Goal: Transaction & Acquisition: Book appointment/travel/reservation

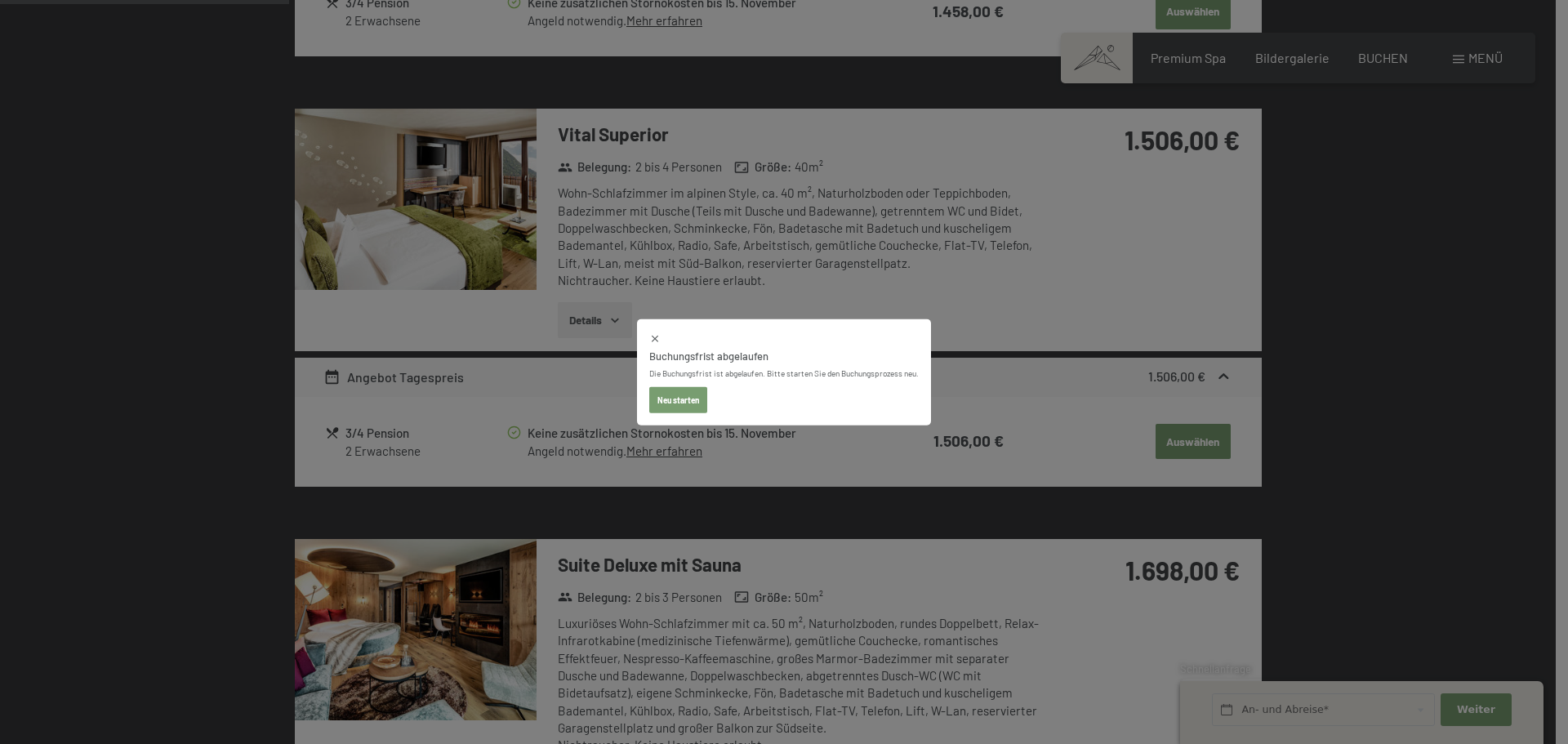
click at [683, 393] on button "Neu starten" at bounding box center [678, 400] width 58 height 26
select select "2025-11-01"
select select "2025-12-01"
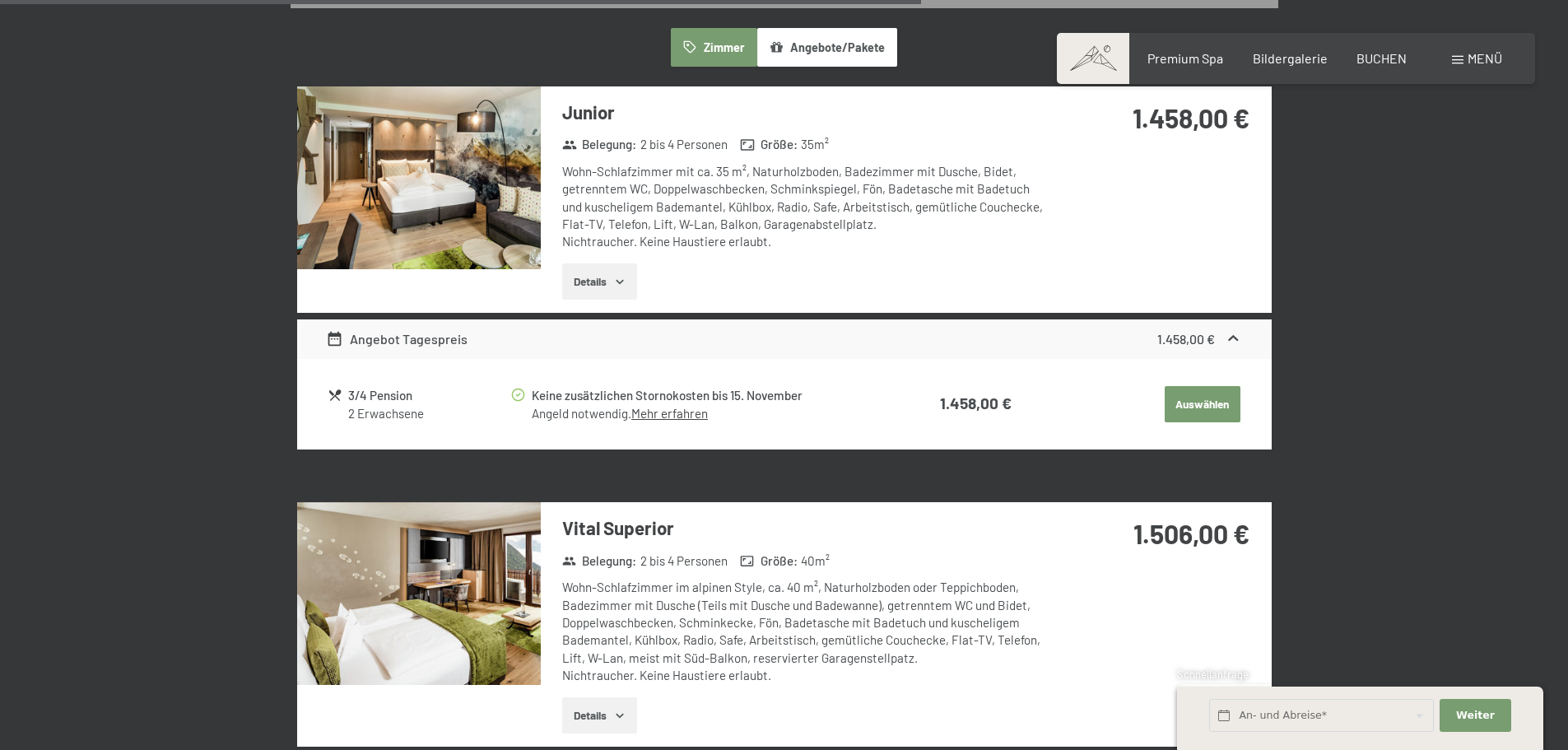
select select "2025-11-01"
select select "2025-12-01"
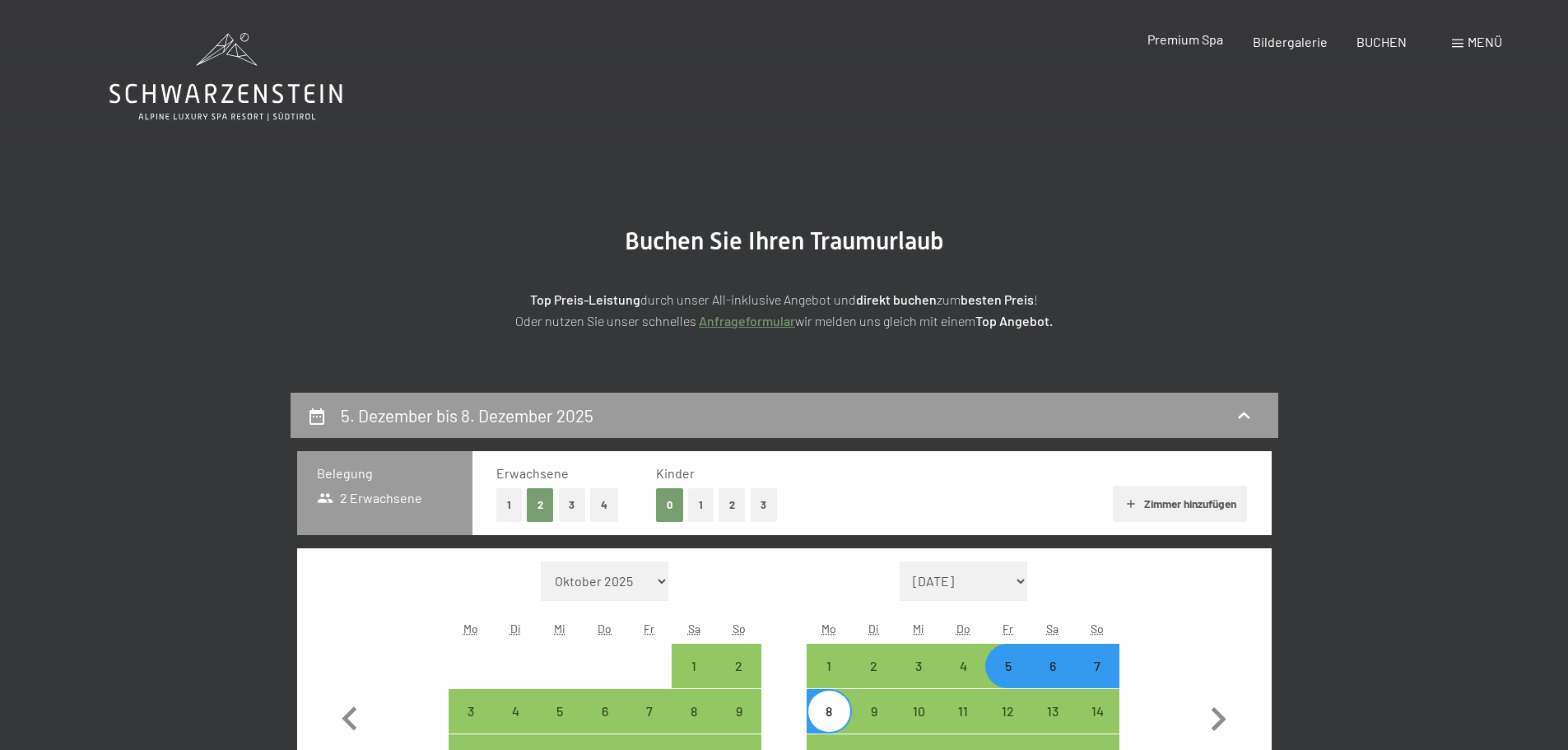
click at [1198, 48] on div "Premium Spa" at bounding box center [1185, 40] width 76 height 18
click at [1265, 42] on span "Bildergalerie" at bounding box center [1290, 39] width 75 height 15
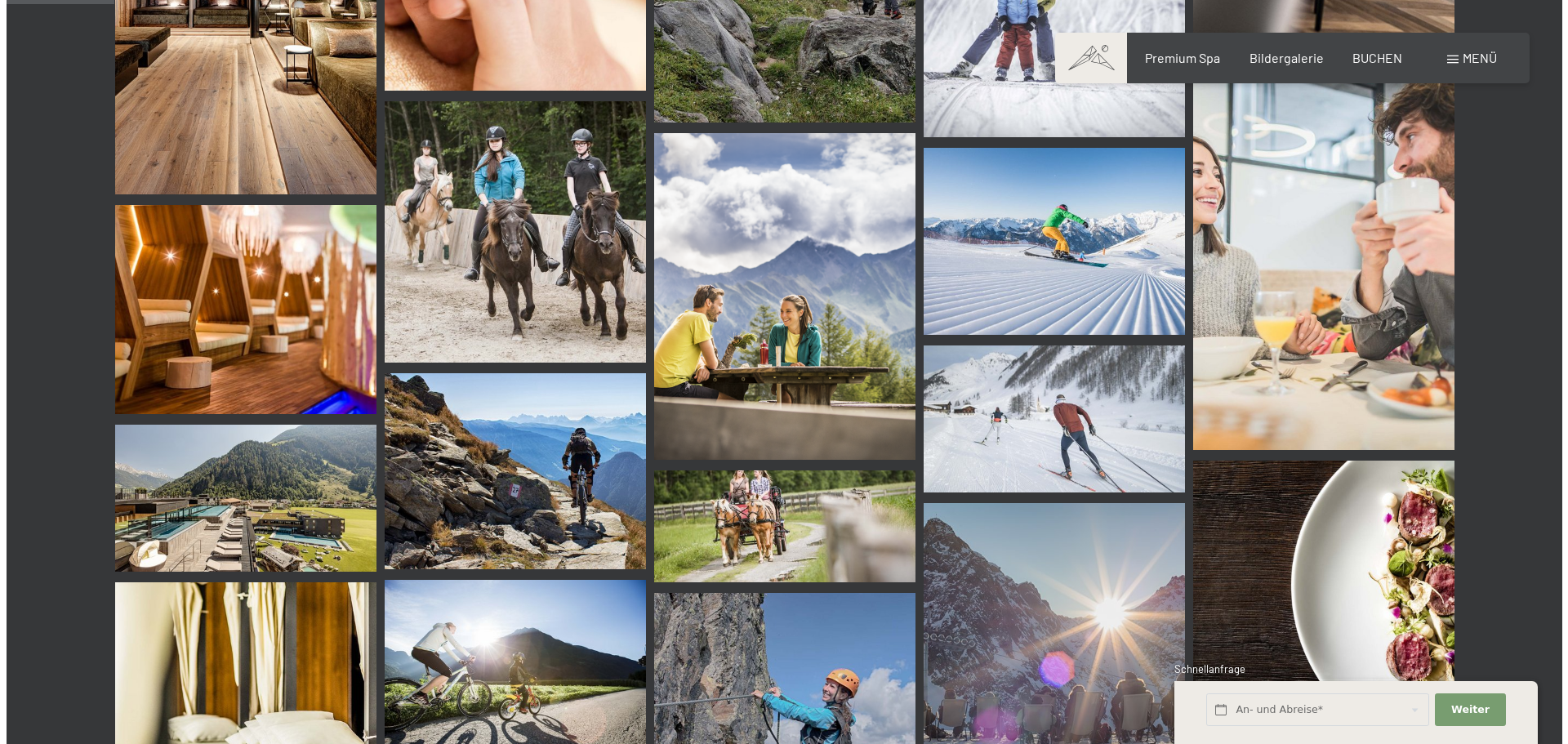
scroll to position [1388, 0]
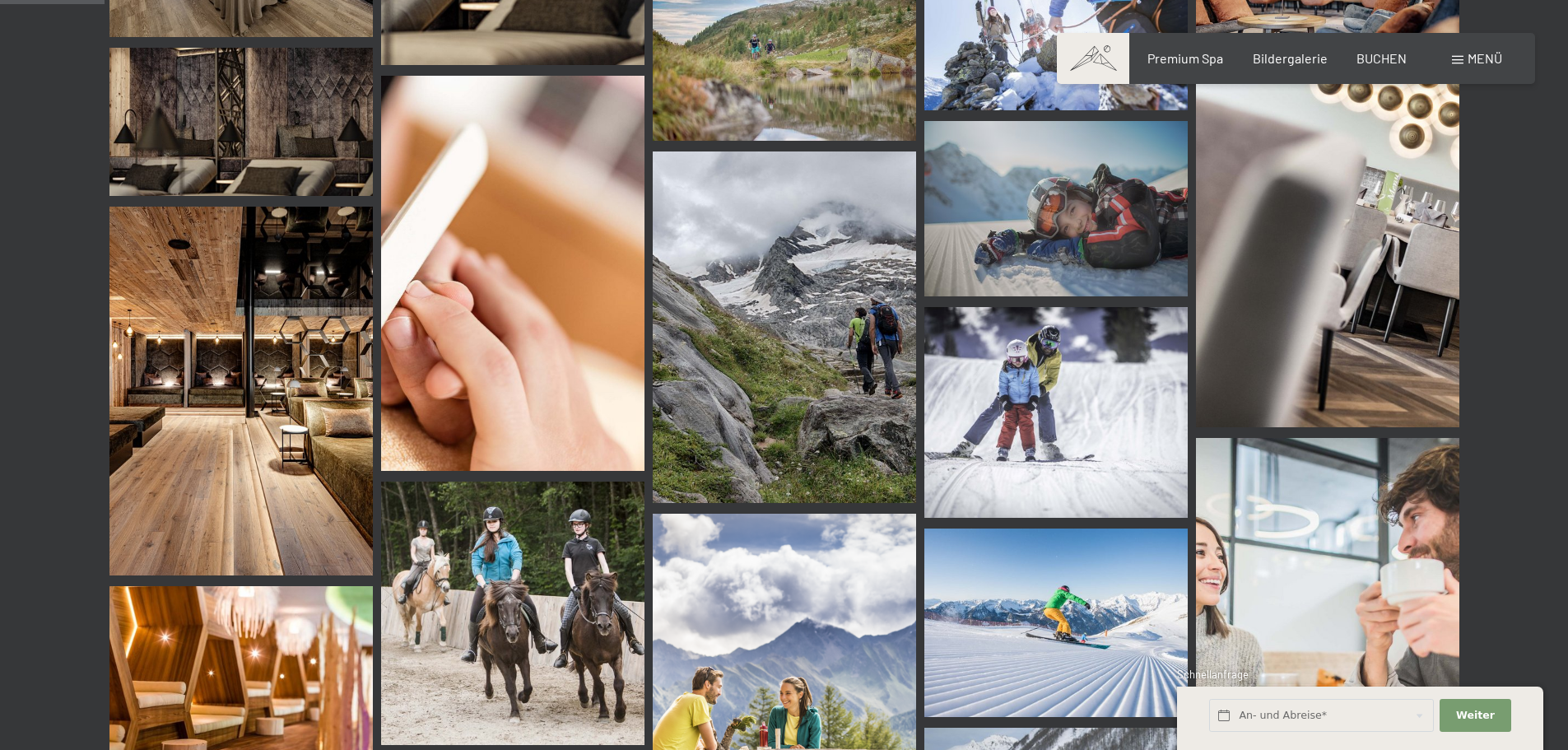
click at [1479, 63] on span "Menü" at bounding box center [1485, 58] width 35 height 15
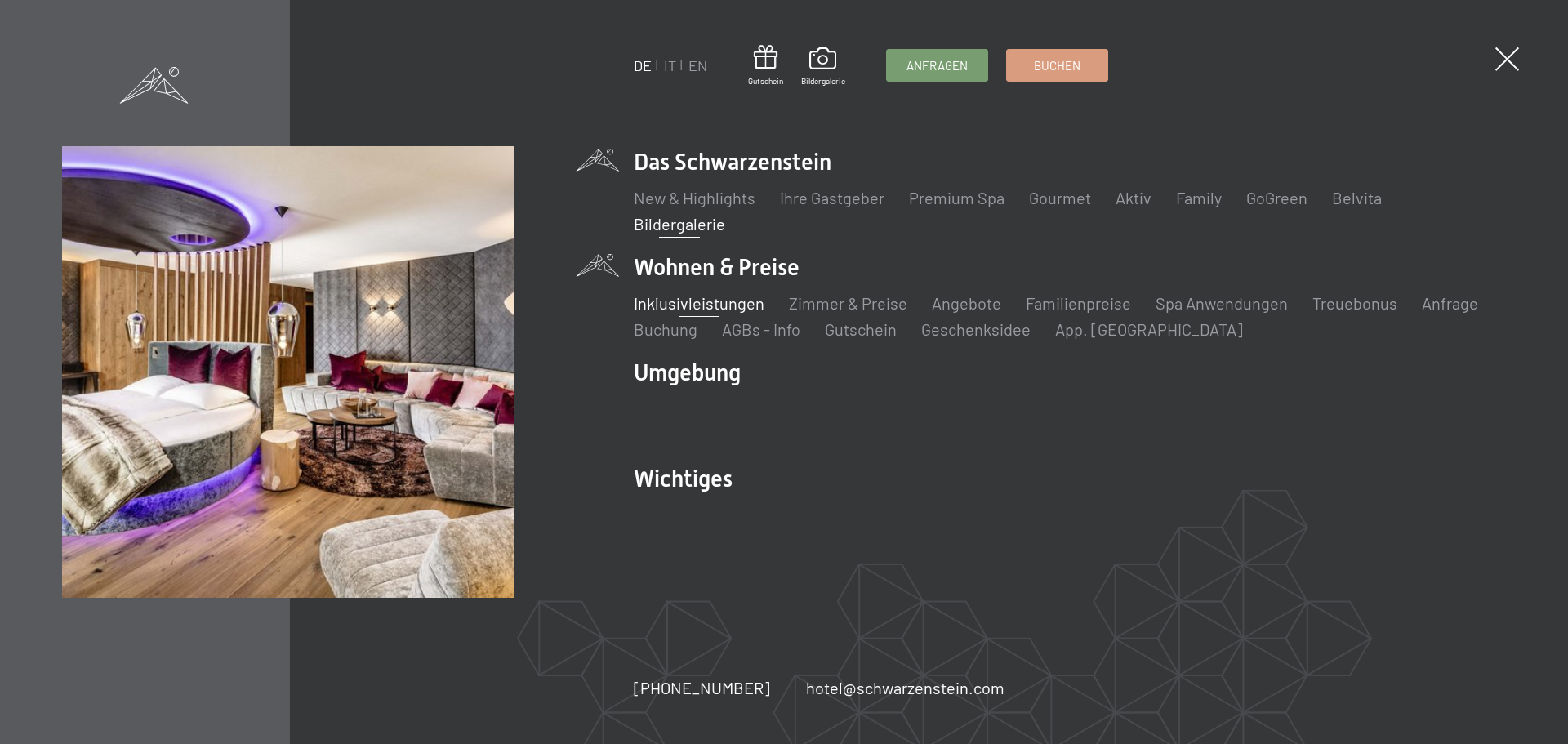
click at [714, 298] on link "Inklusivleistungen" at bounding box center [698, 302] width 131 height 19
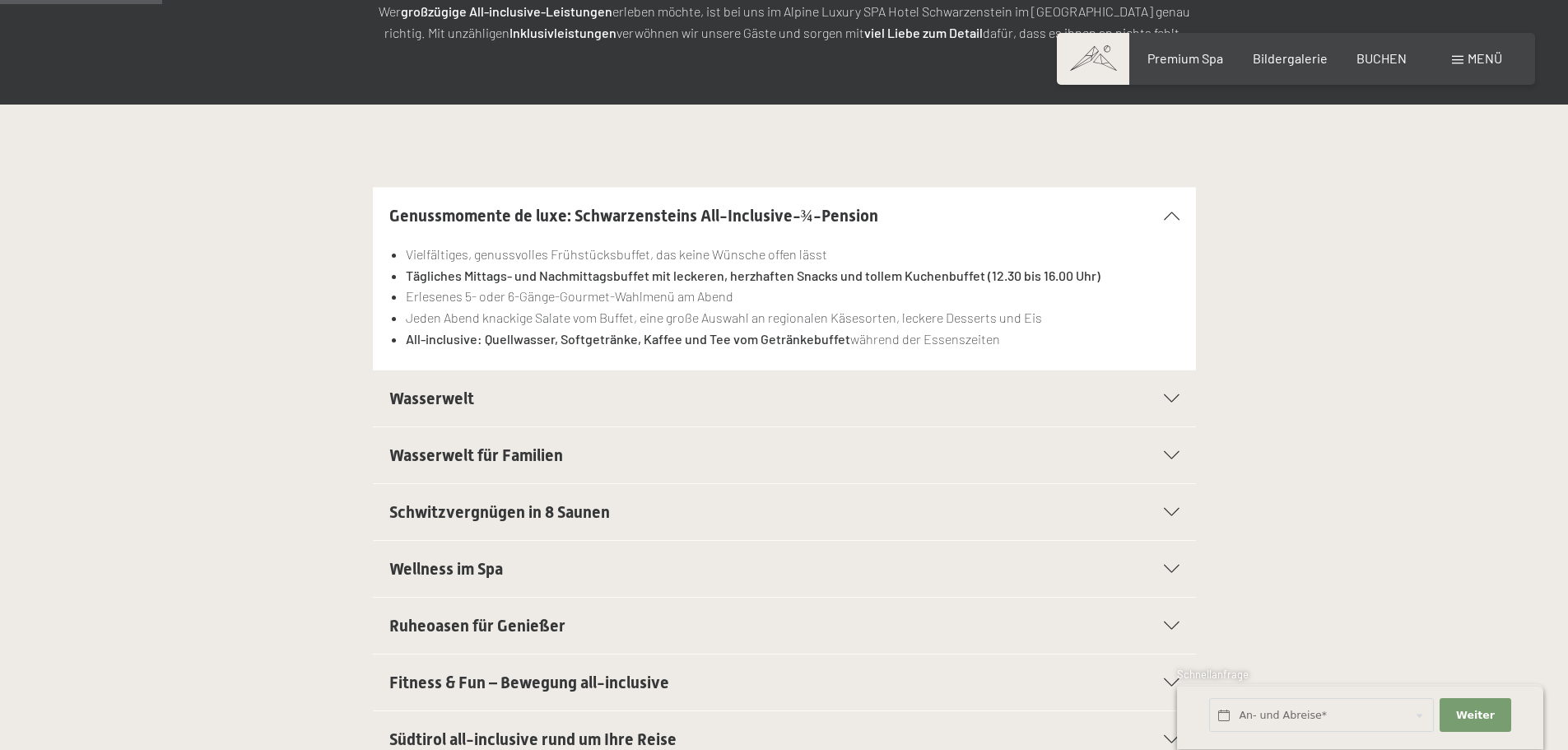
scroll to position [329, 0]
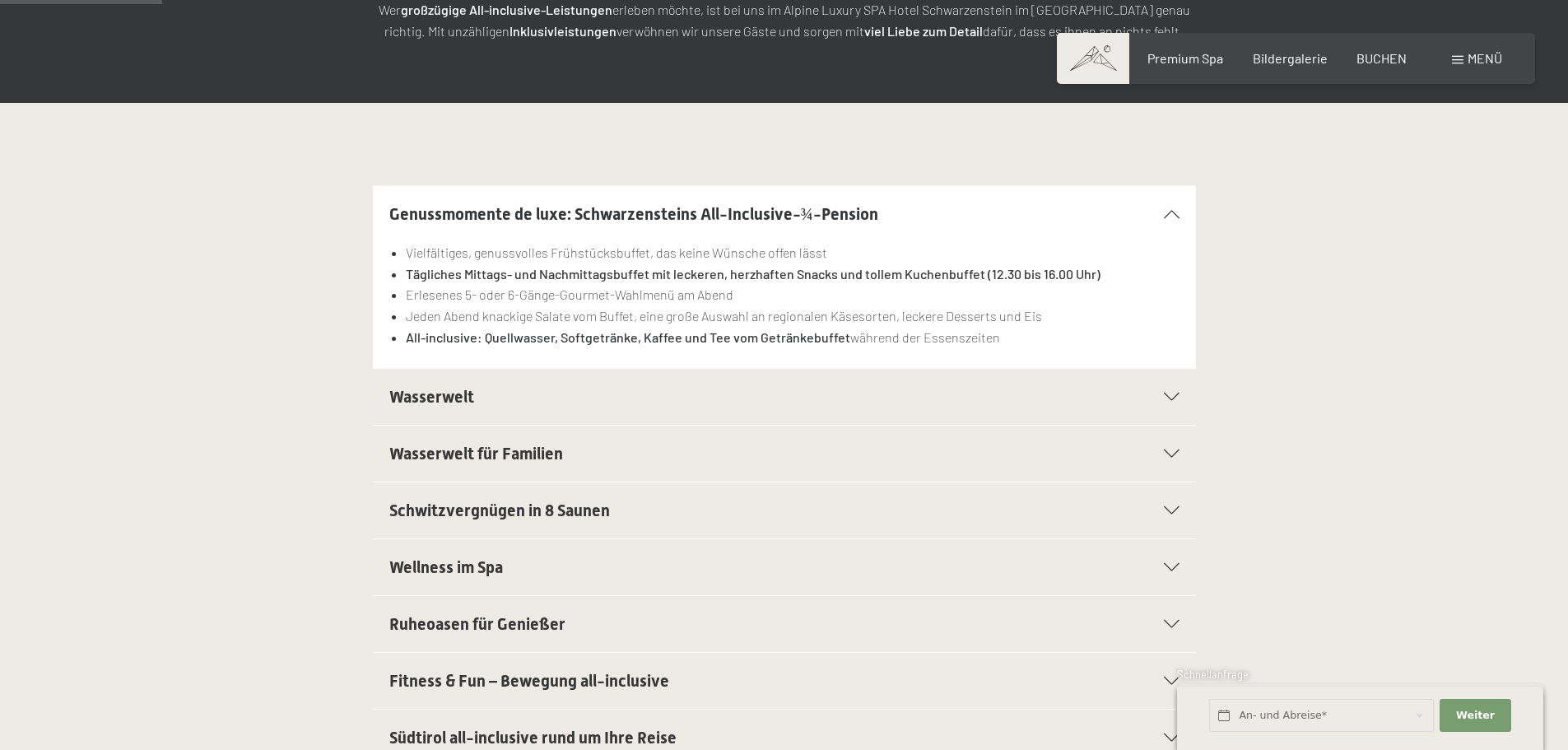
click at [557, 404] on h2 "Wasserwelt" at bounding box center [744, 396] width 711 height 23
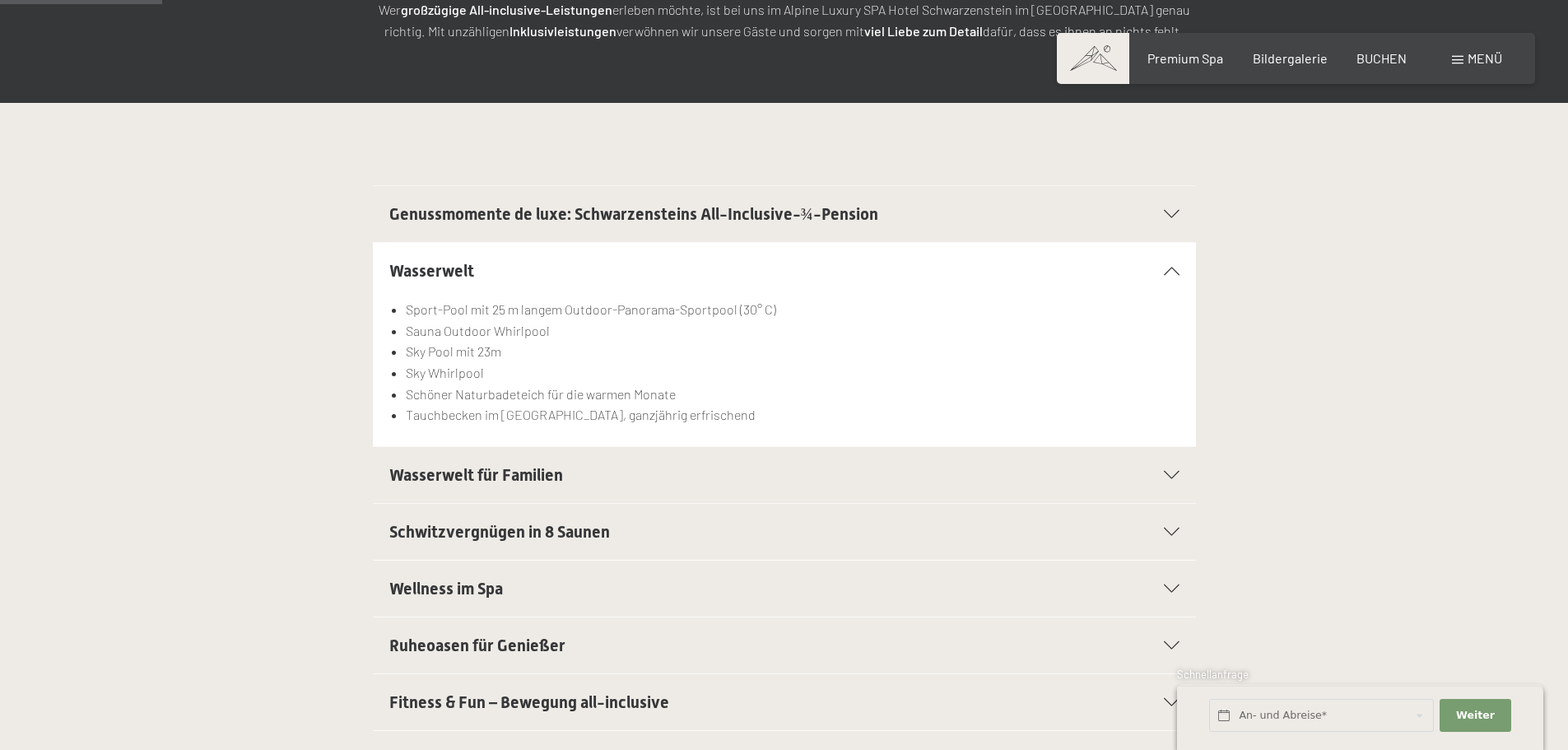
click at [495, 468] on span "Wasserwelt für Familien" at bounding box center [476, 474] width 174 height 19
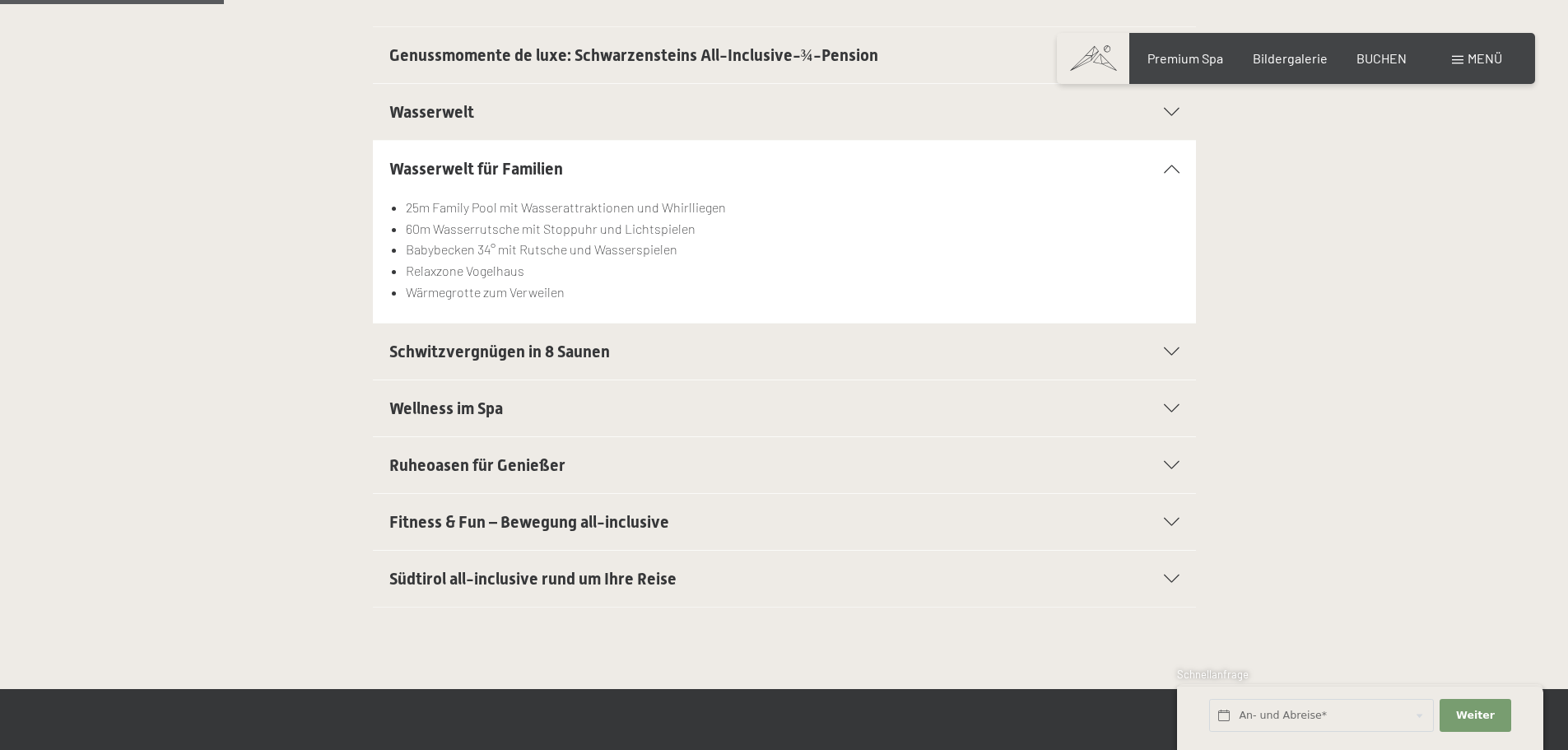
scroll to position [494, 0]
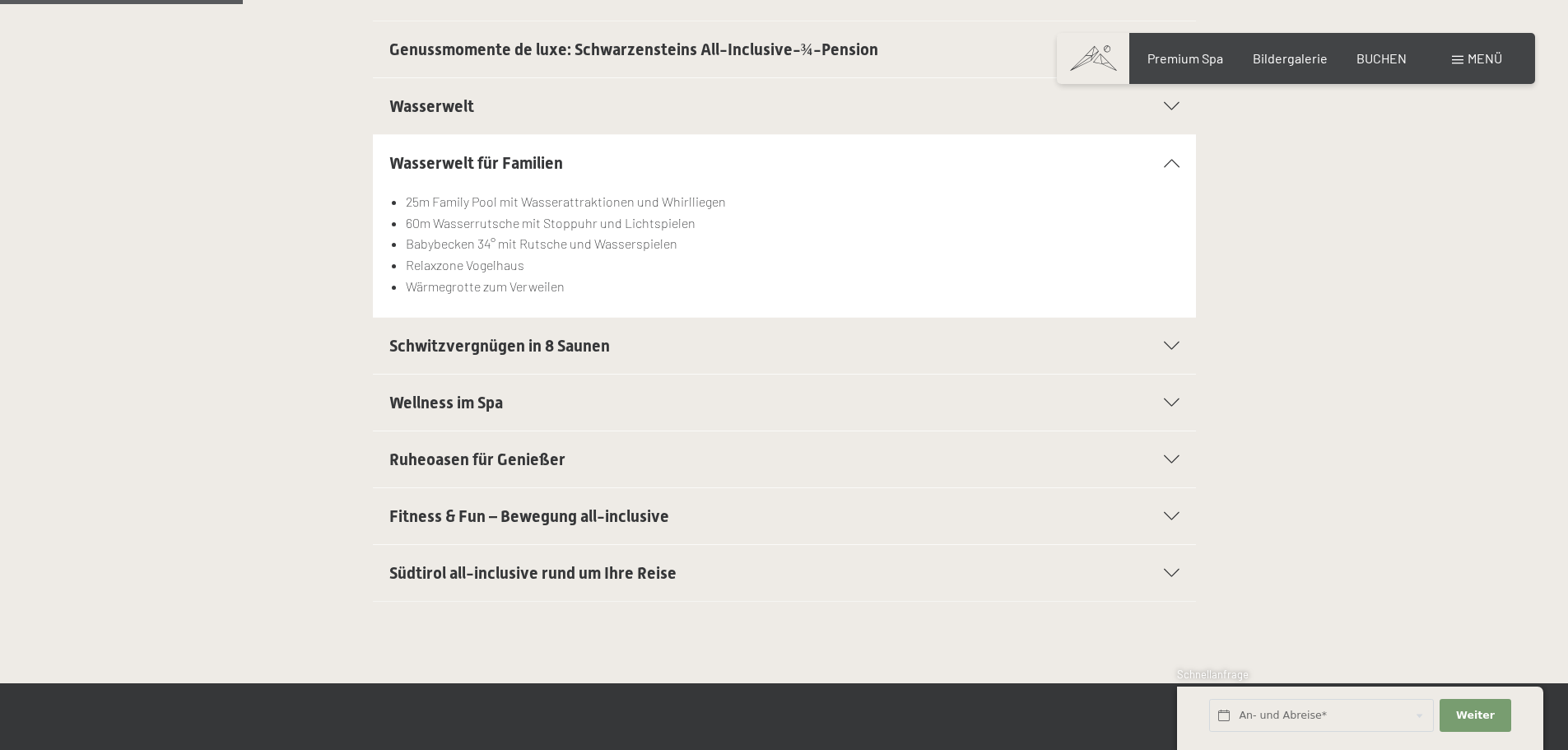
click at [542, 349] on span "Schwitzvergnügen in 8 Saunen" at bounding box center [500, 345] width 221 height 19
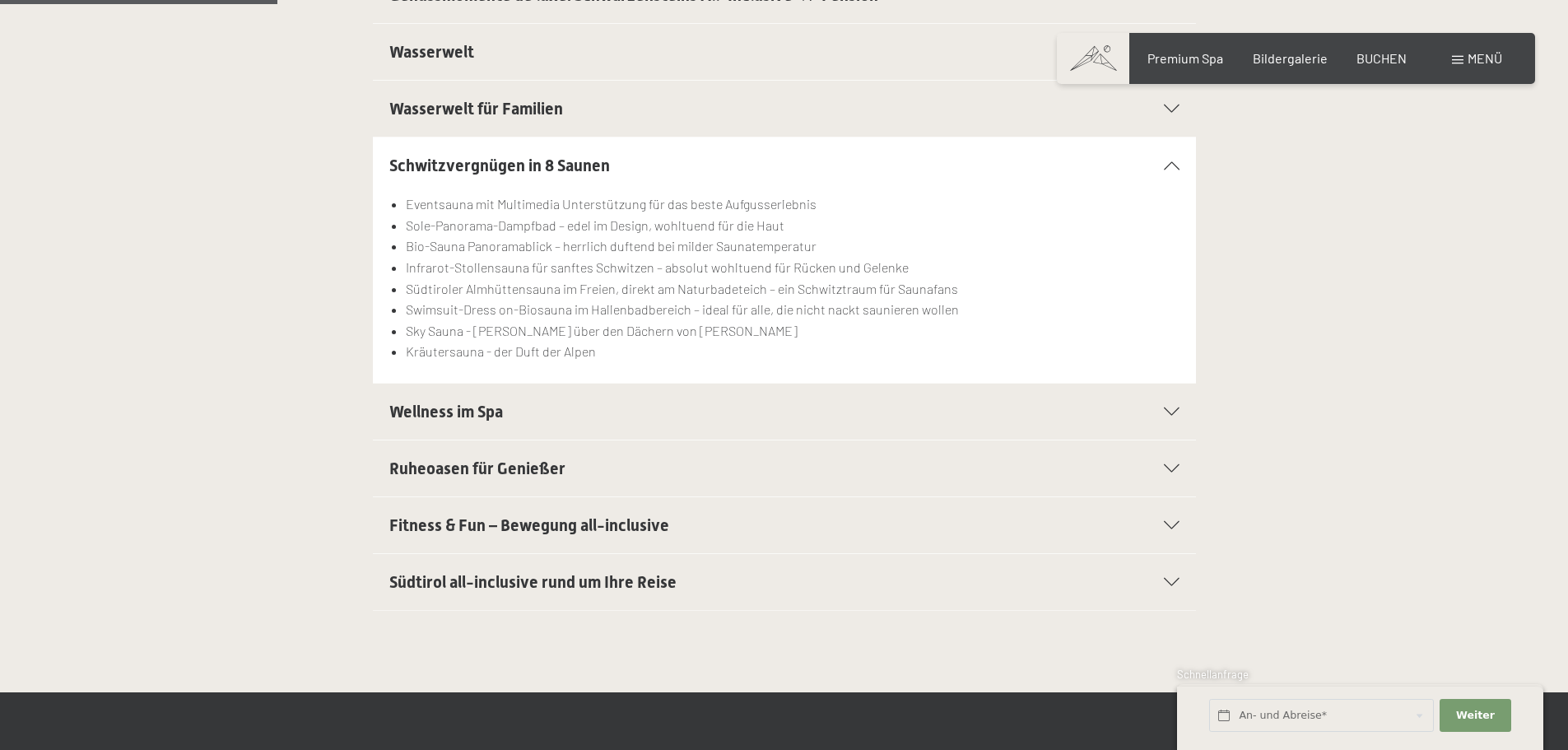
scroll to position [576, 0]
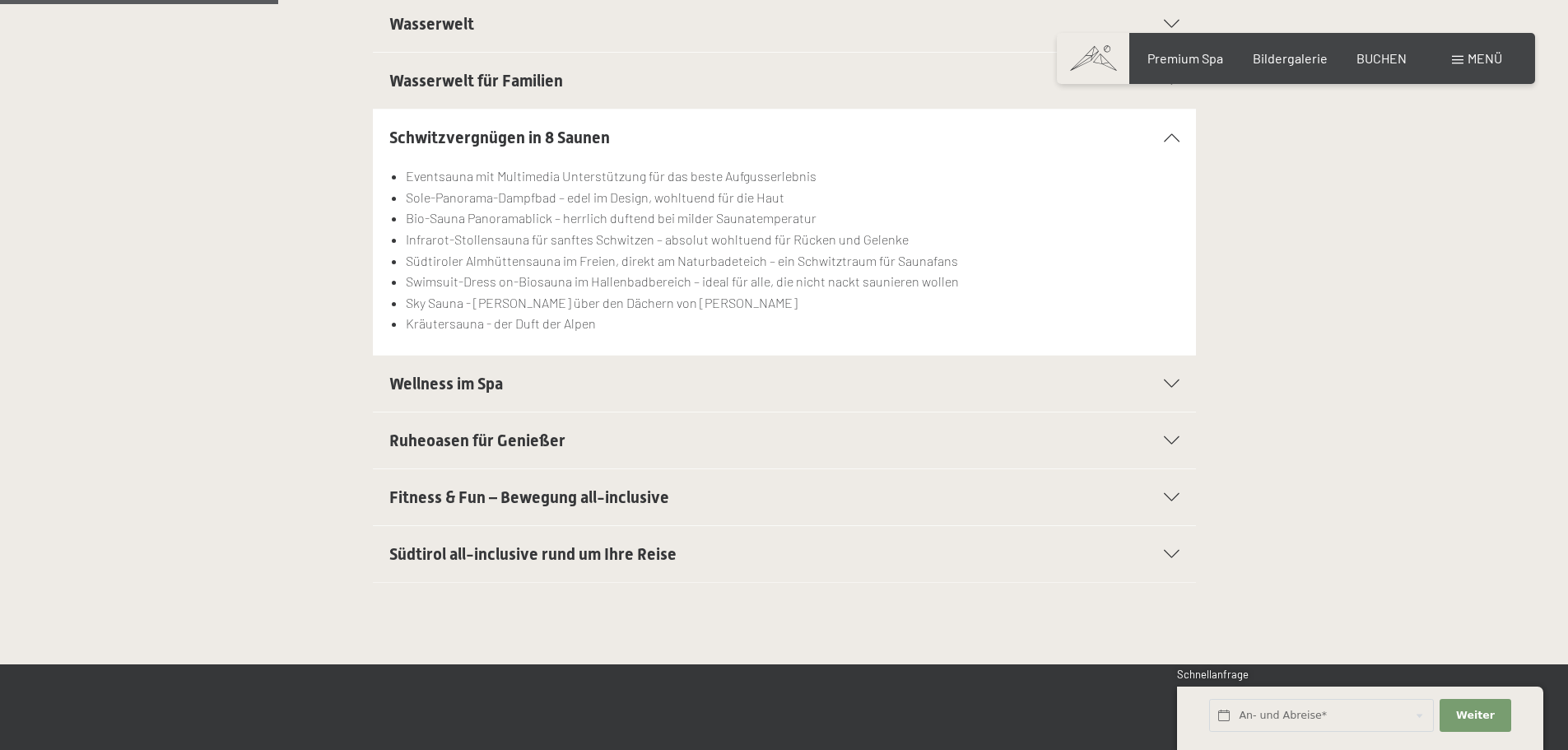
click at [480, 379] on span "Wellness im Spa" at bounding box center [446, 383] width 114 height 19
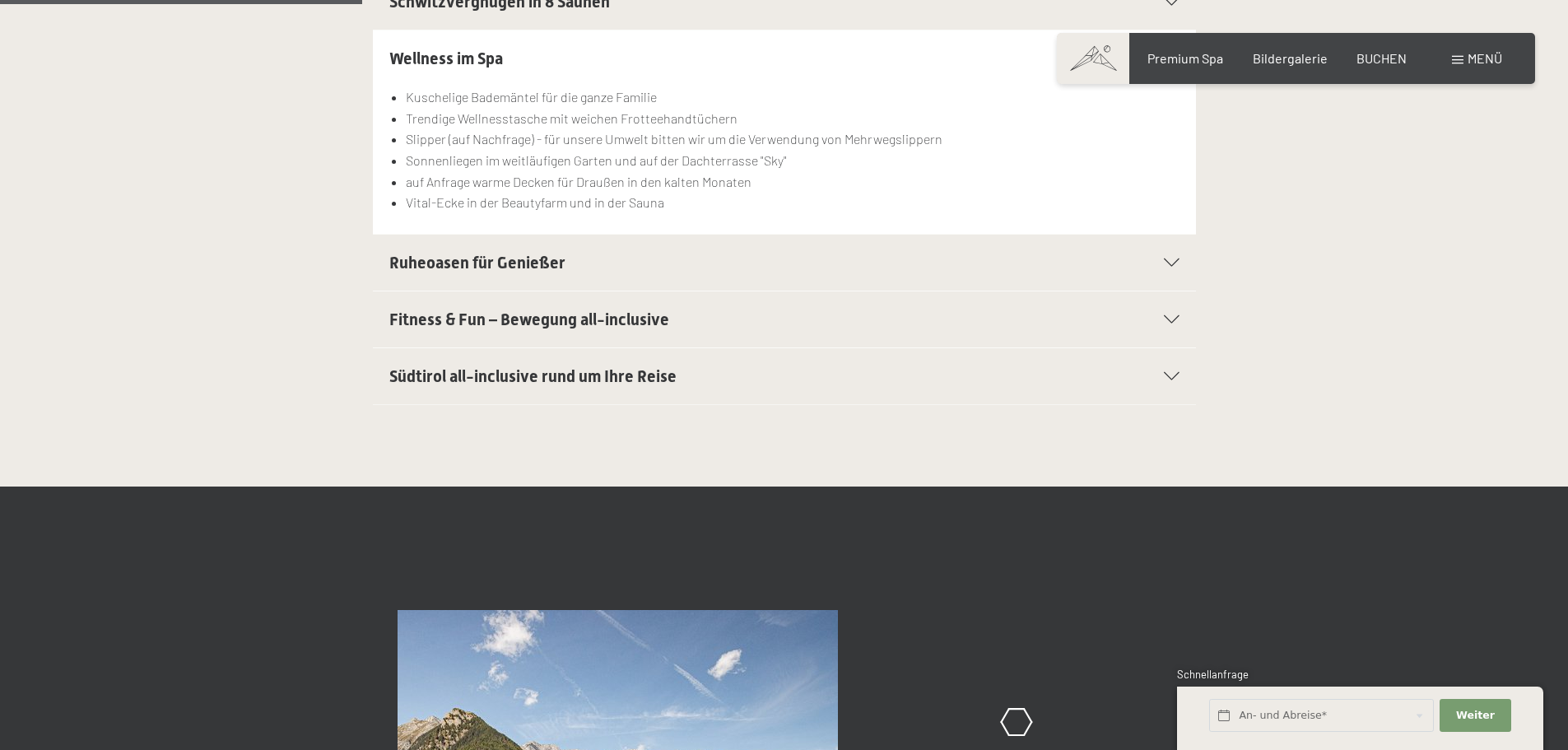
scroll to position [740, 0]
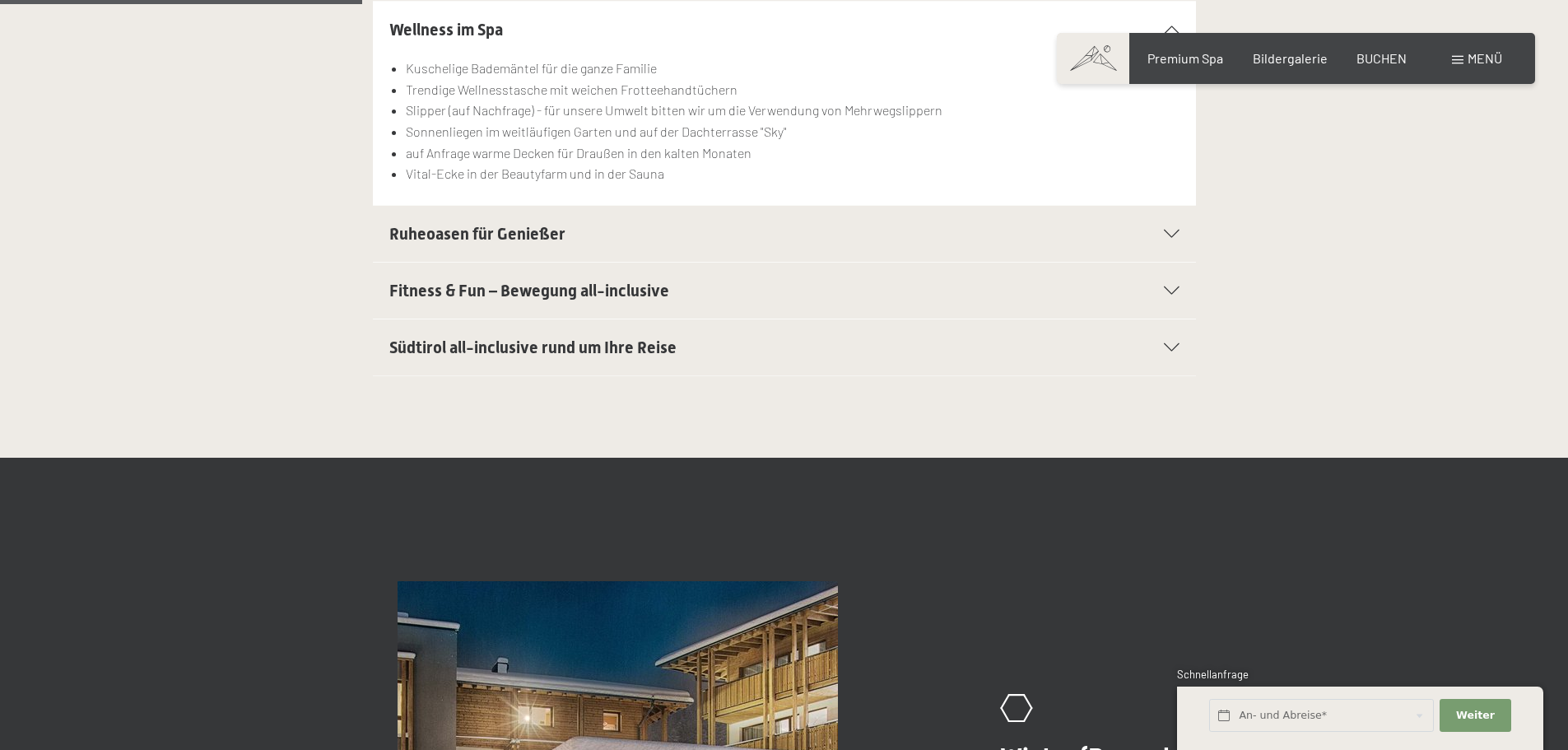
click at [525, 297] on span "Fitness & Fun – Bewegung all-inclusive" at bounding box center [529, 290] width 280 height 19
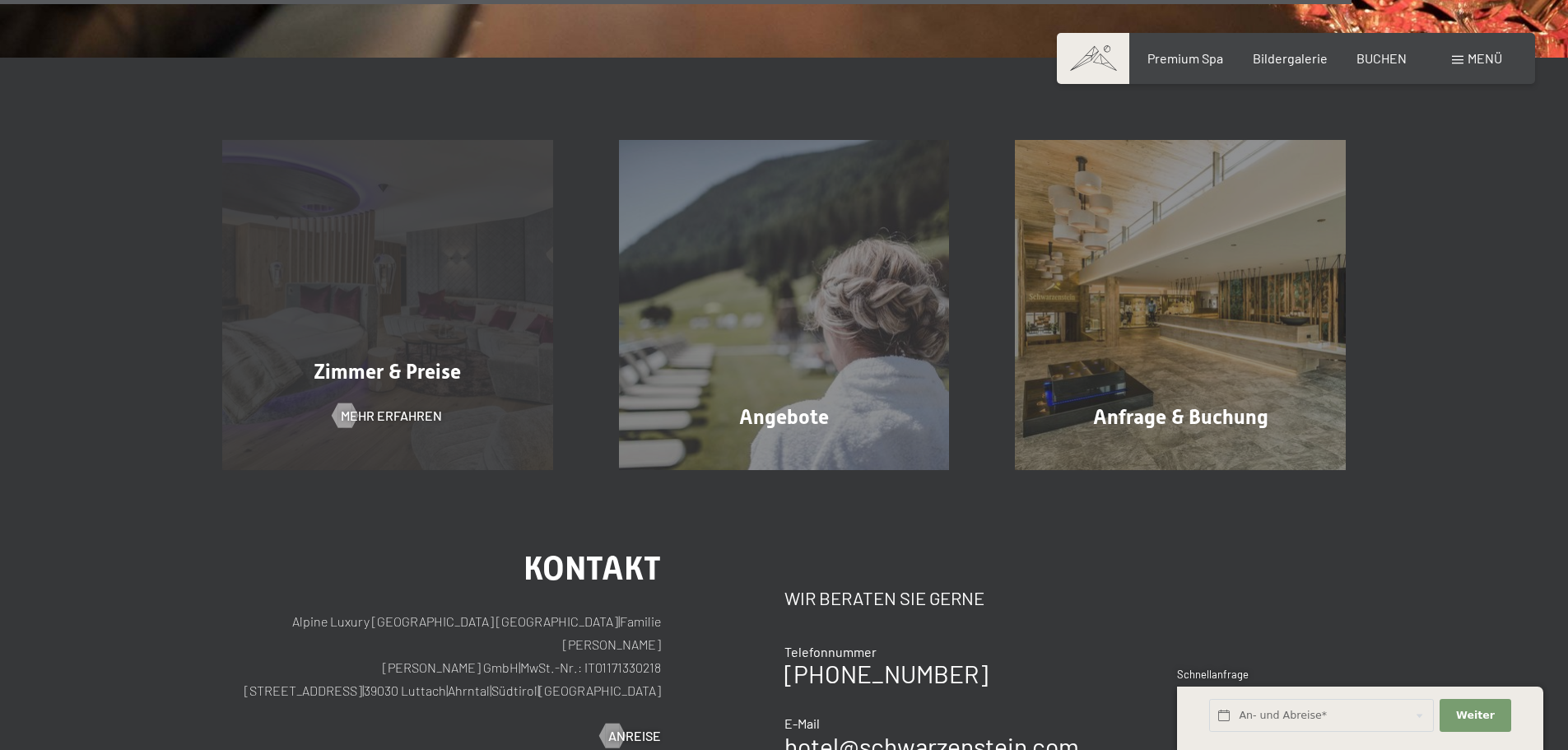
scroll to position [2962, 0]
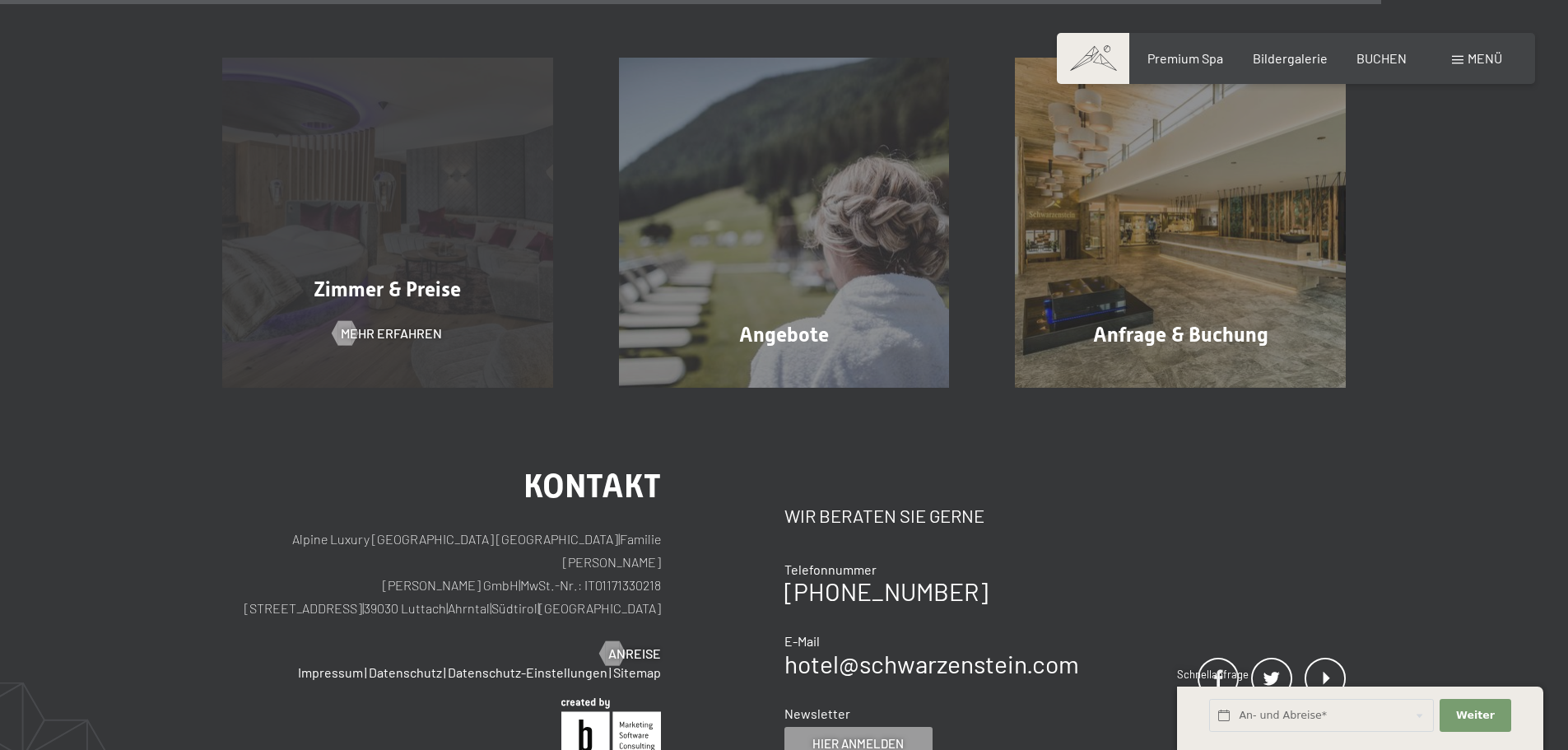
click at [394, 322] on div "Zimmer & Preise Mehr erfahren" at bounding box center [387, 223] width 396 height 331
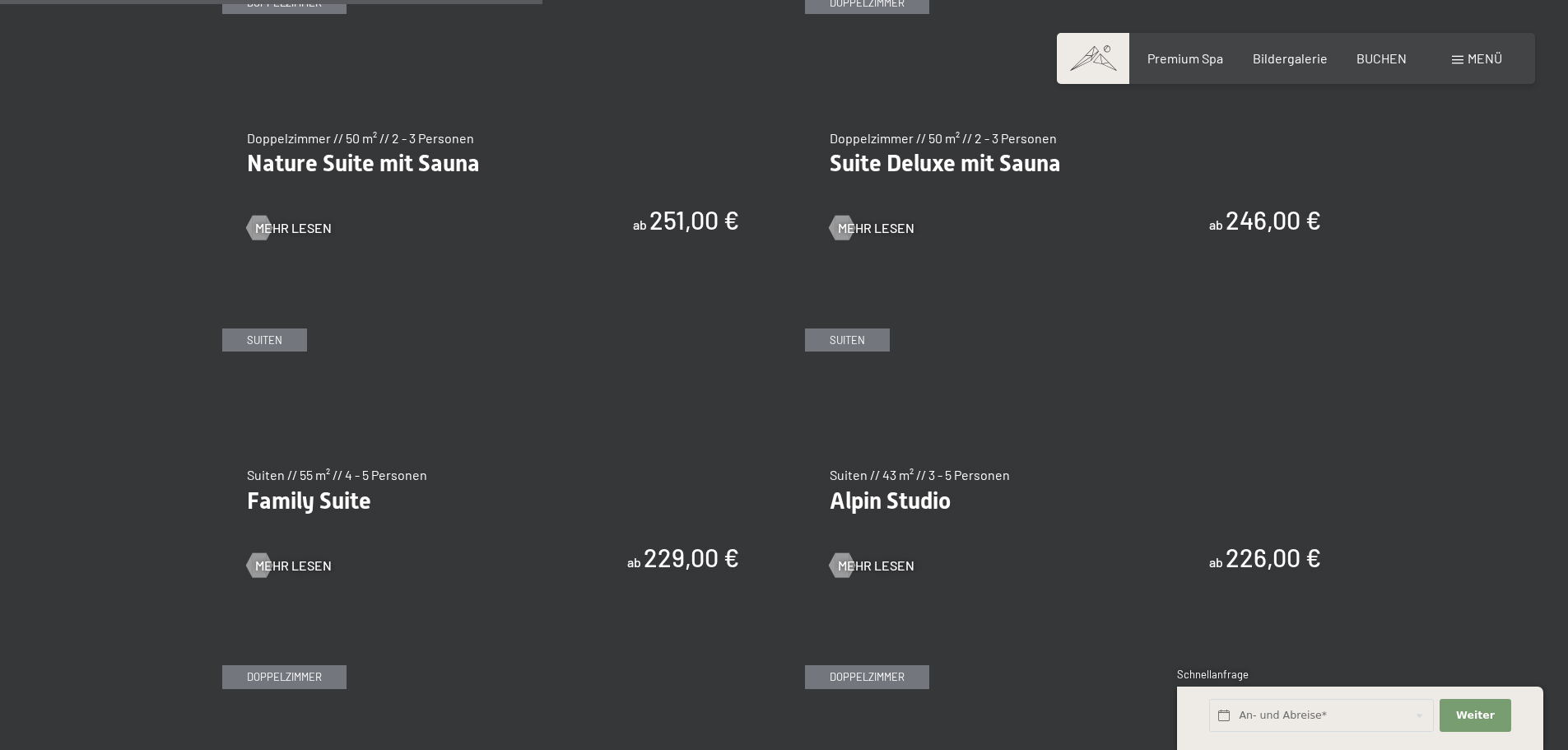
scroll to position [1810, 0]
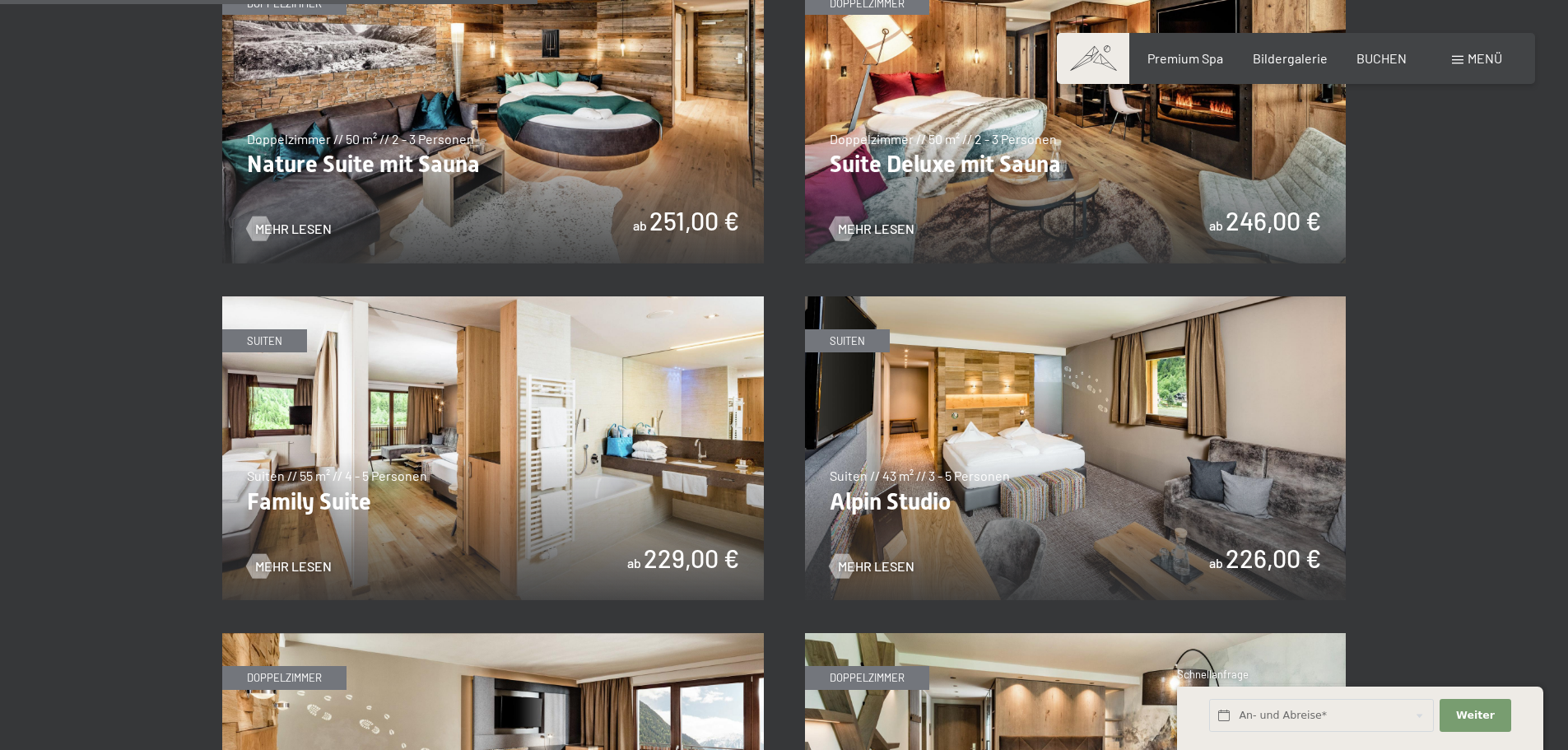
click at [311, 554] on img at bounding box center [493, 448] width 542 height 305
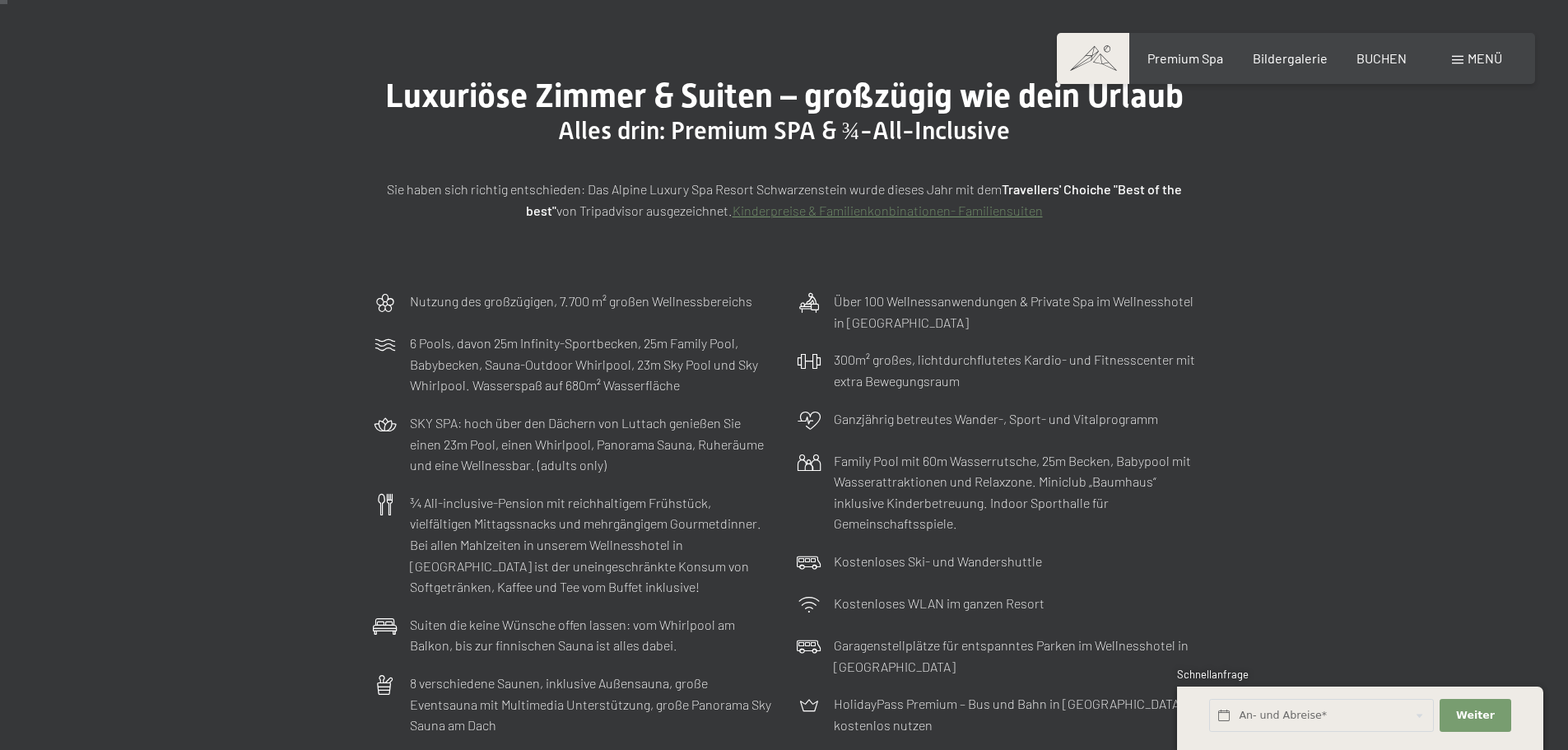
scroll to position [0, 0]
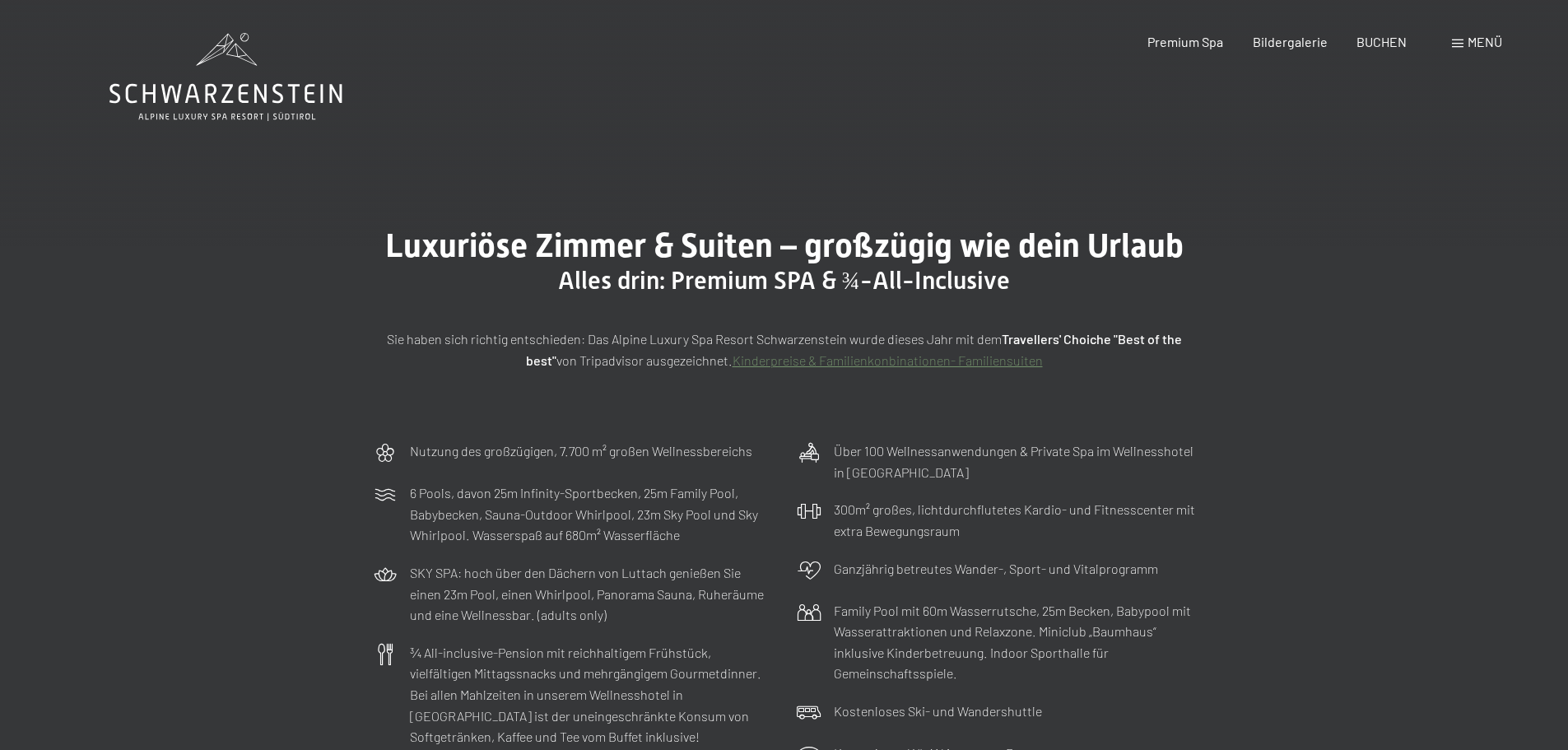
click at [862, 365] on link "Kinderpreise & Familienkonbinationen- Familiensuiten" at bounding box center [888, 360] width 311 height 15
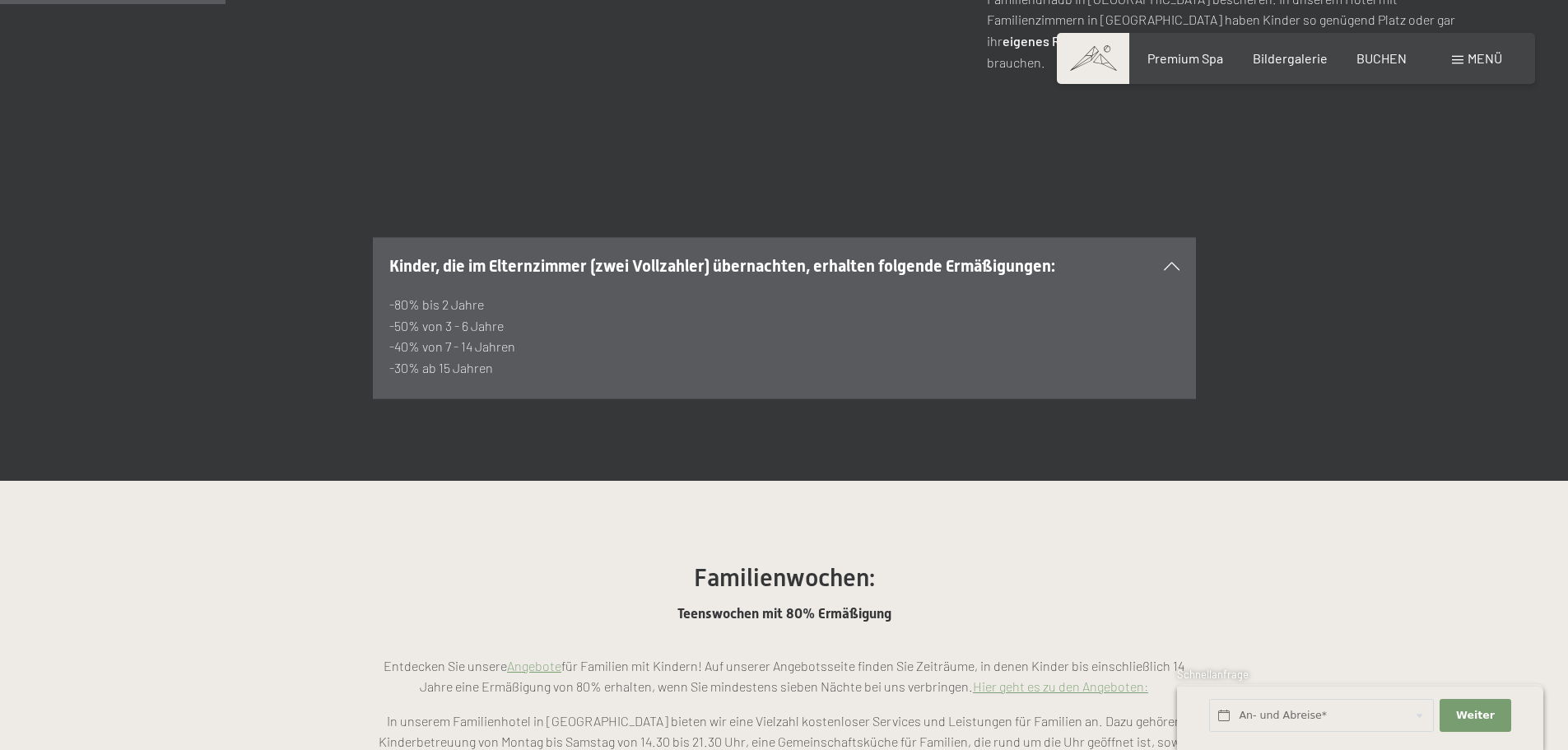
scroll to position [1152, 0]
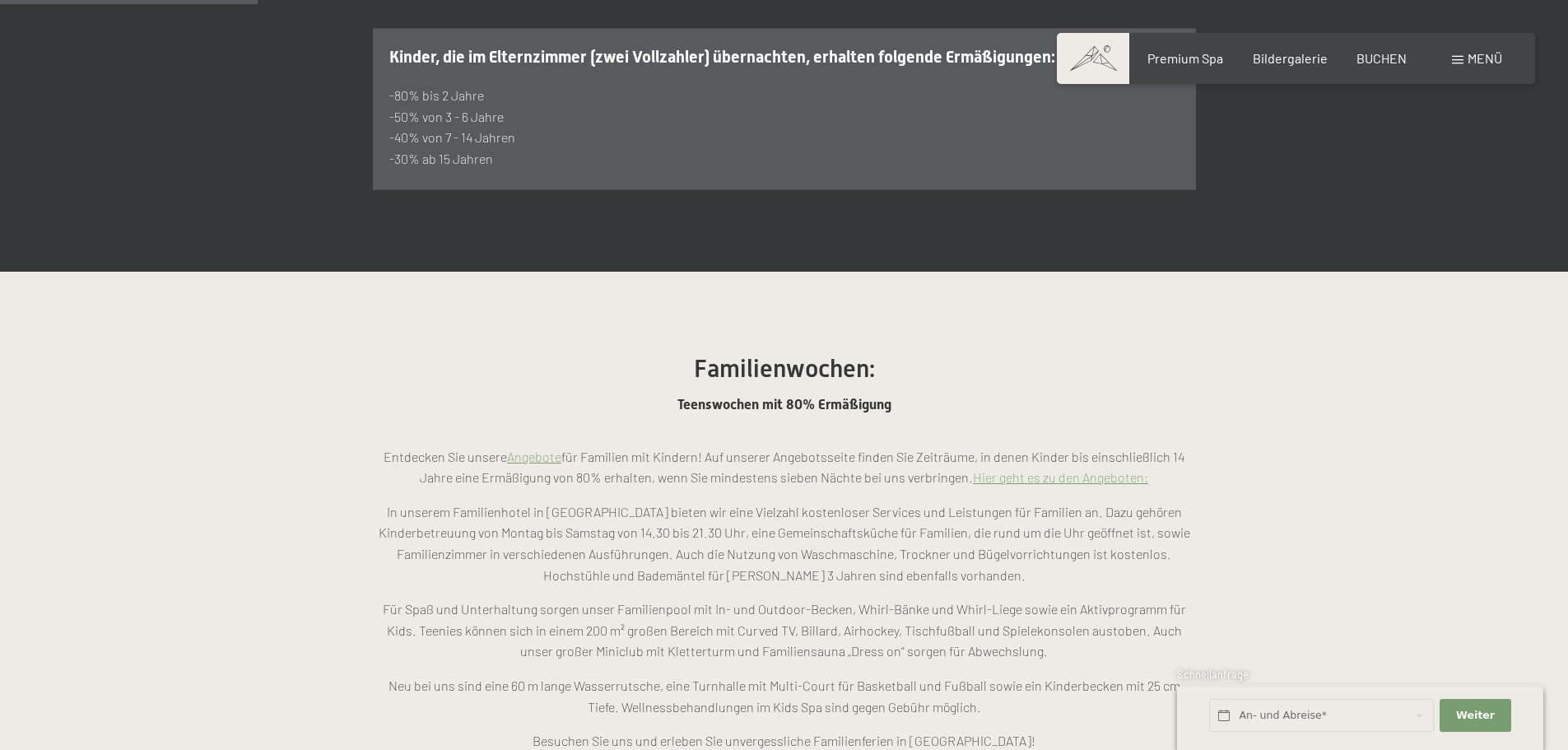
click at [1054, 469] on link "Hier geht es zu den Angeboten:" at bounding box center [1061, 477] width 176 height 15
click at [1200, 65] on div "Premium Spa" at bounding box center [1185, 56] width 76 height 18
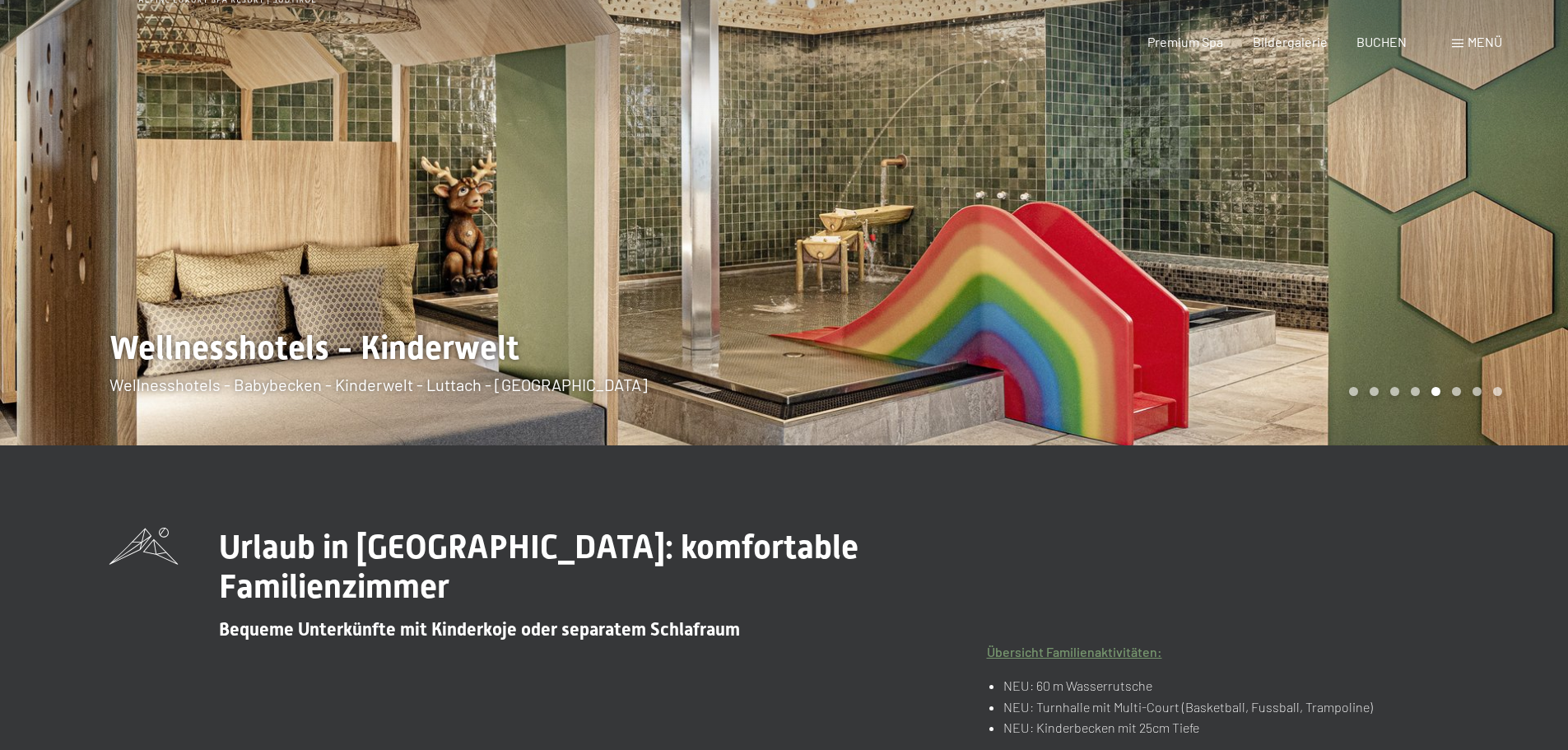
scroll to position [0, 0]
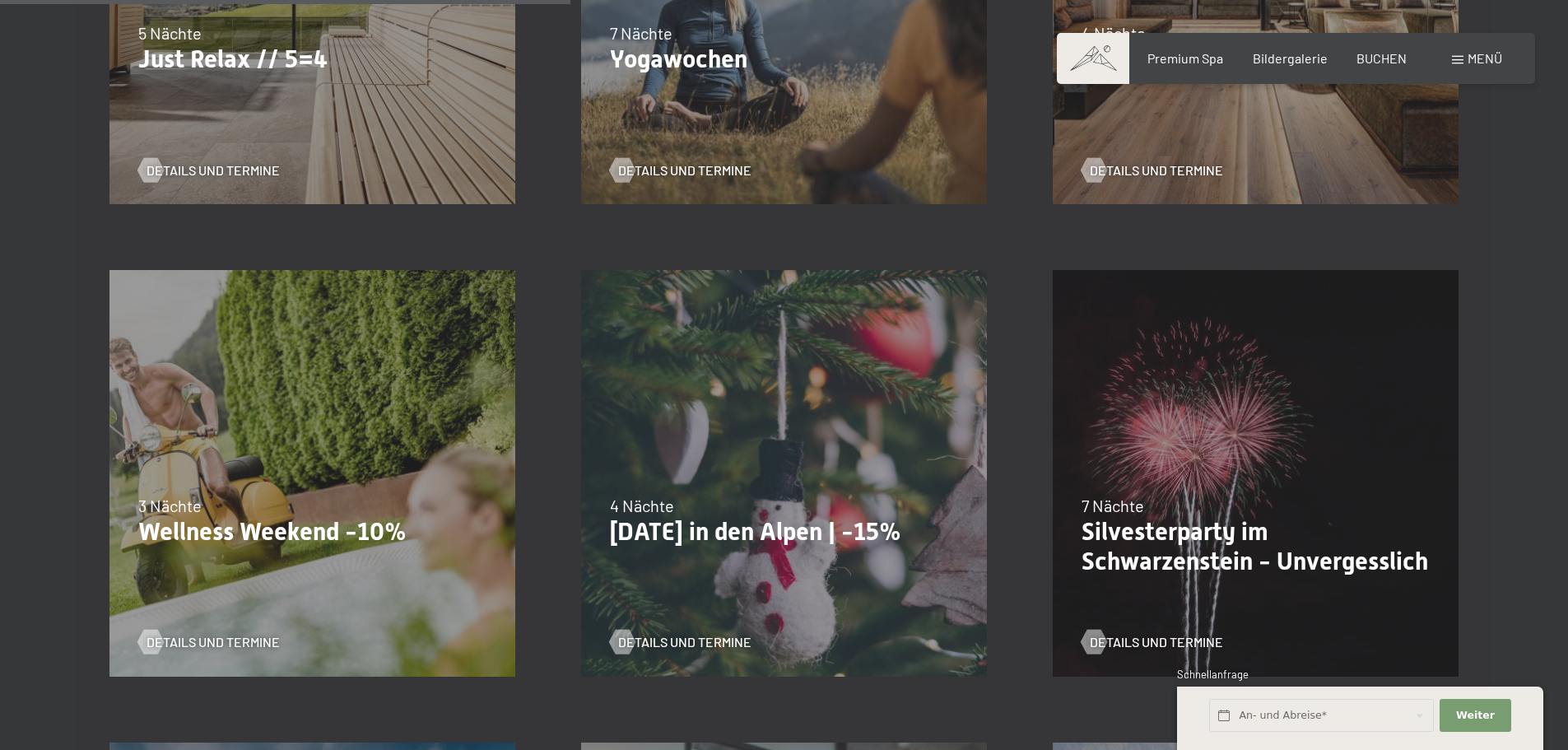
scroll to position [987, 0]
